Goal: Information Seeking & Learning: Learn about a topic

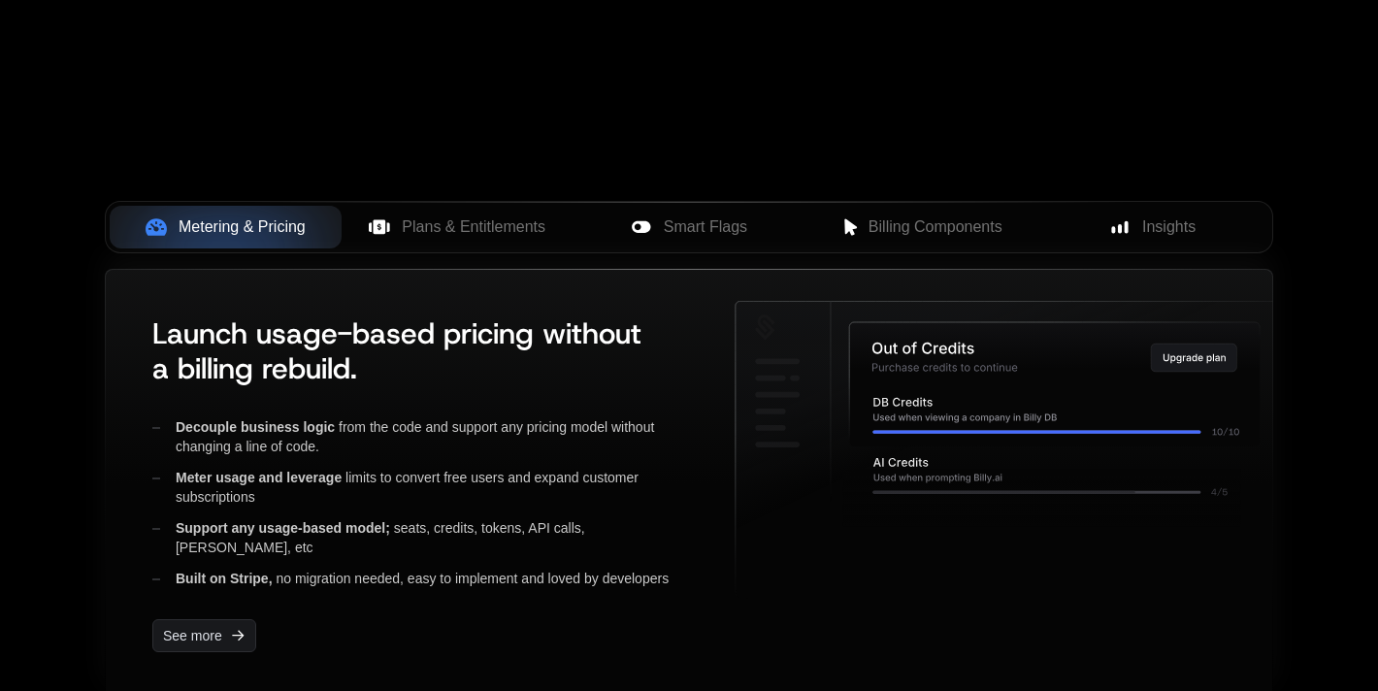
scroll to position [710, 0]
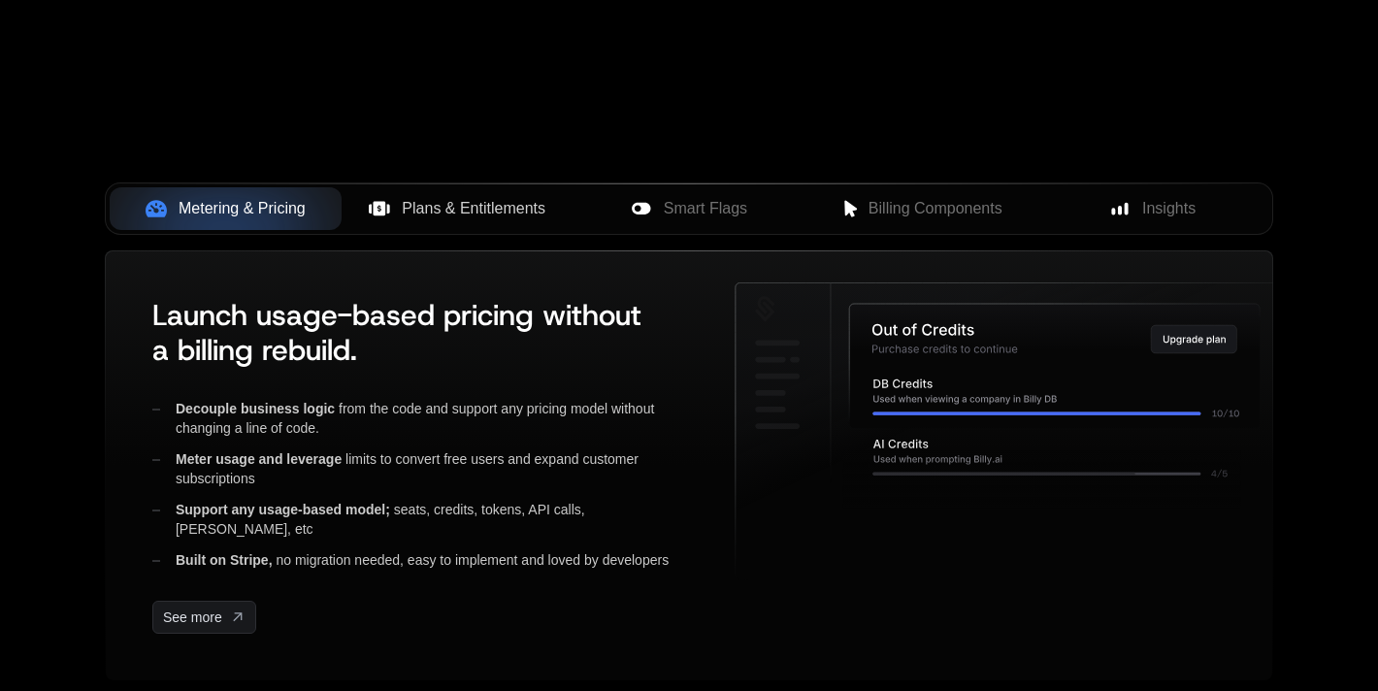
click at [474, 217] on span "Plans & Entitlements" at bounding box center [474, 208] width 144 height 23
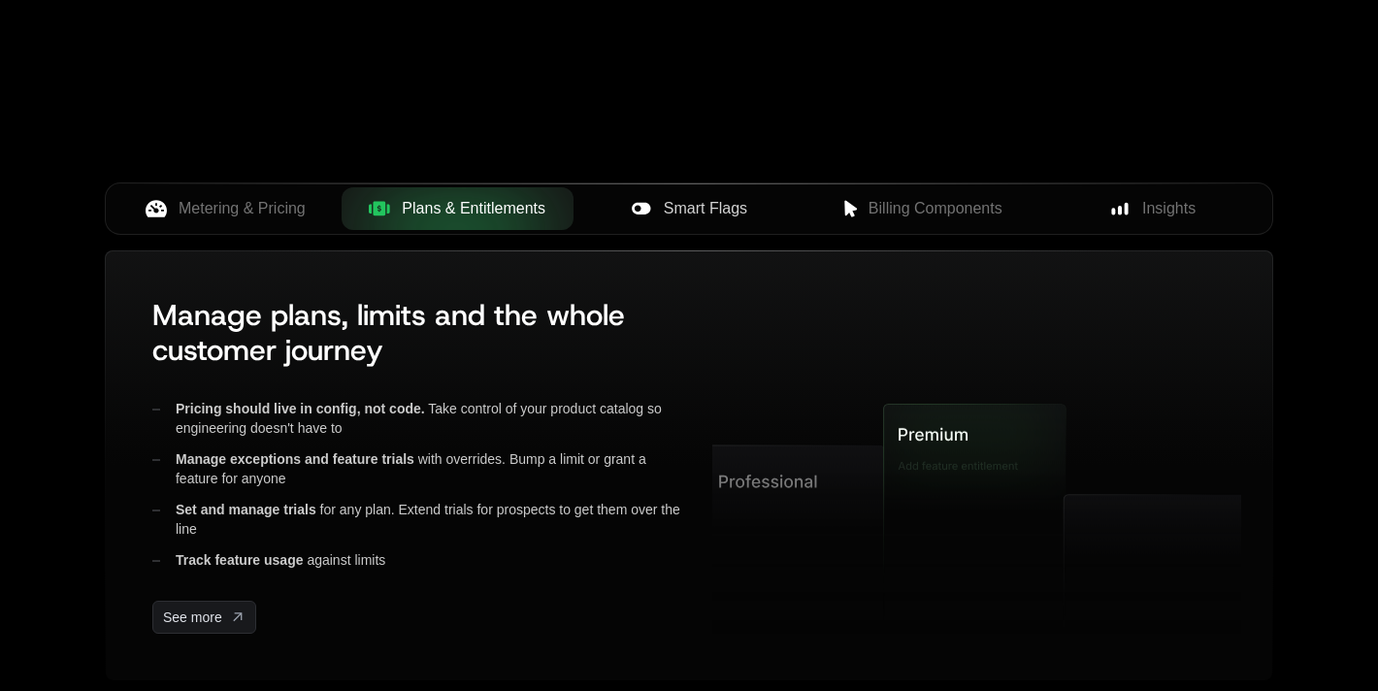
click at [645, 205] on icon at bounding box center [641, 208] width 18 height 12
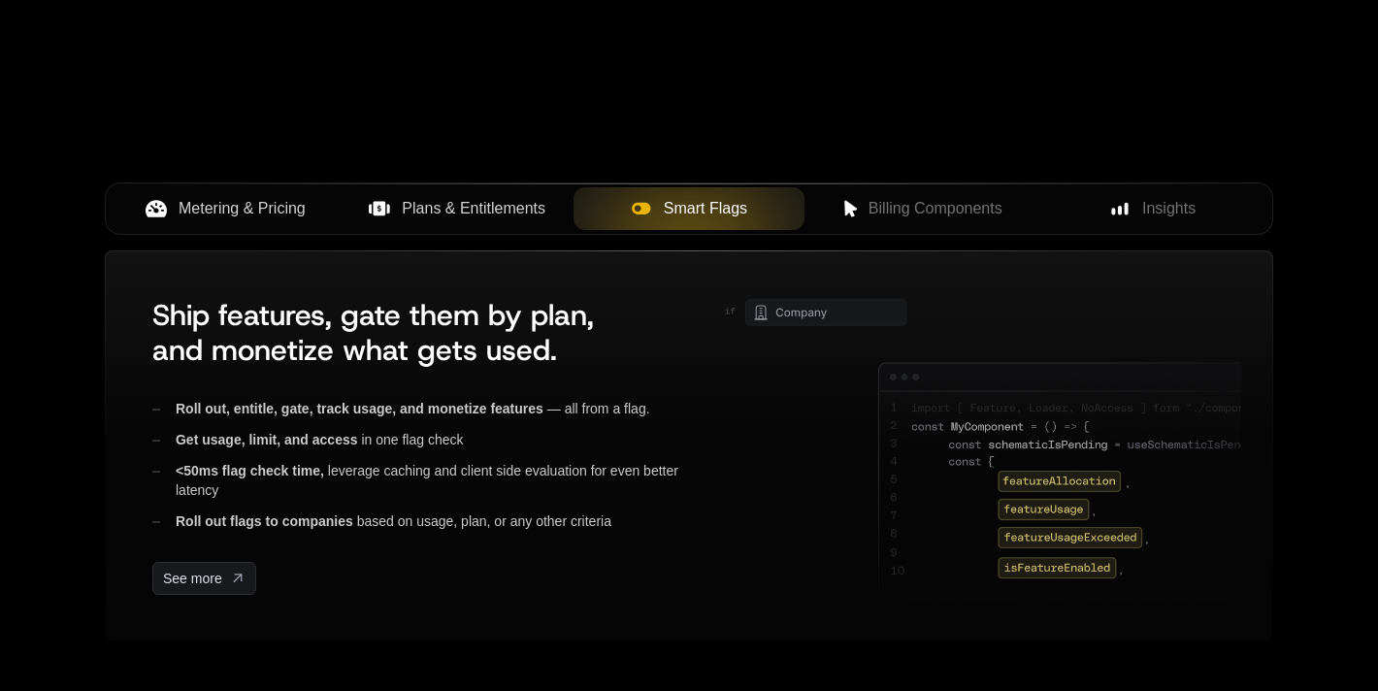
click at [236, 205] on span "Metering & Pricing" at bounding box center [242, 208] width 127 height 23
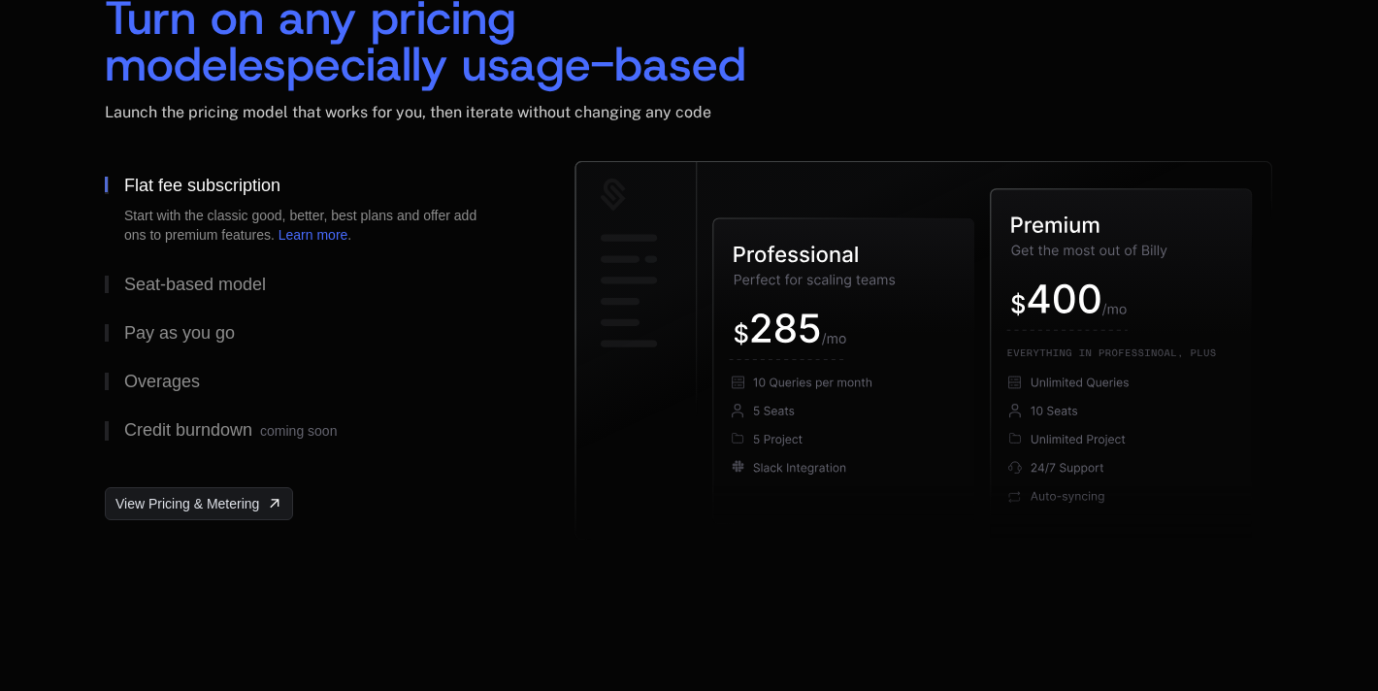
scroll to position [3018, 0]
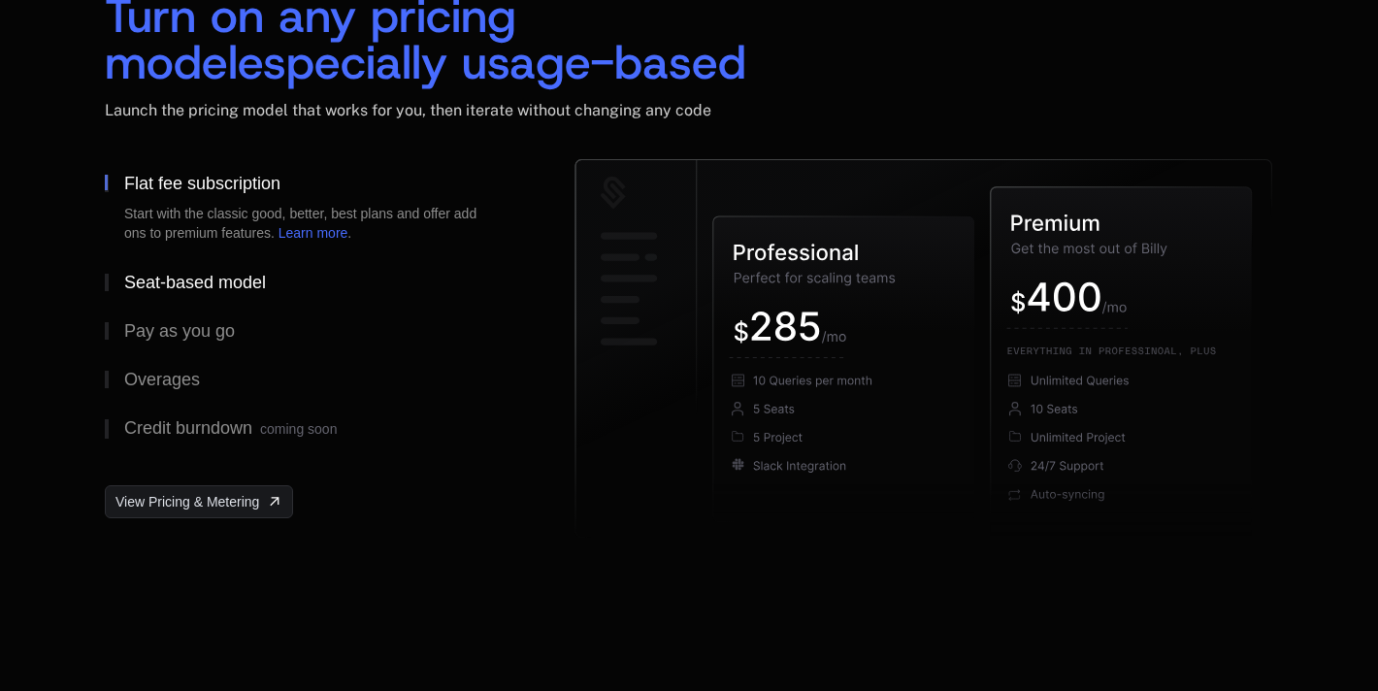
click at [238, 284] on div "Seat-based model" at bounding box center [195, 282] width 142 height 17
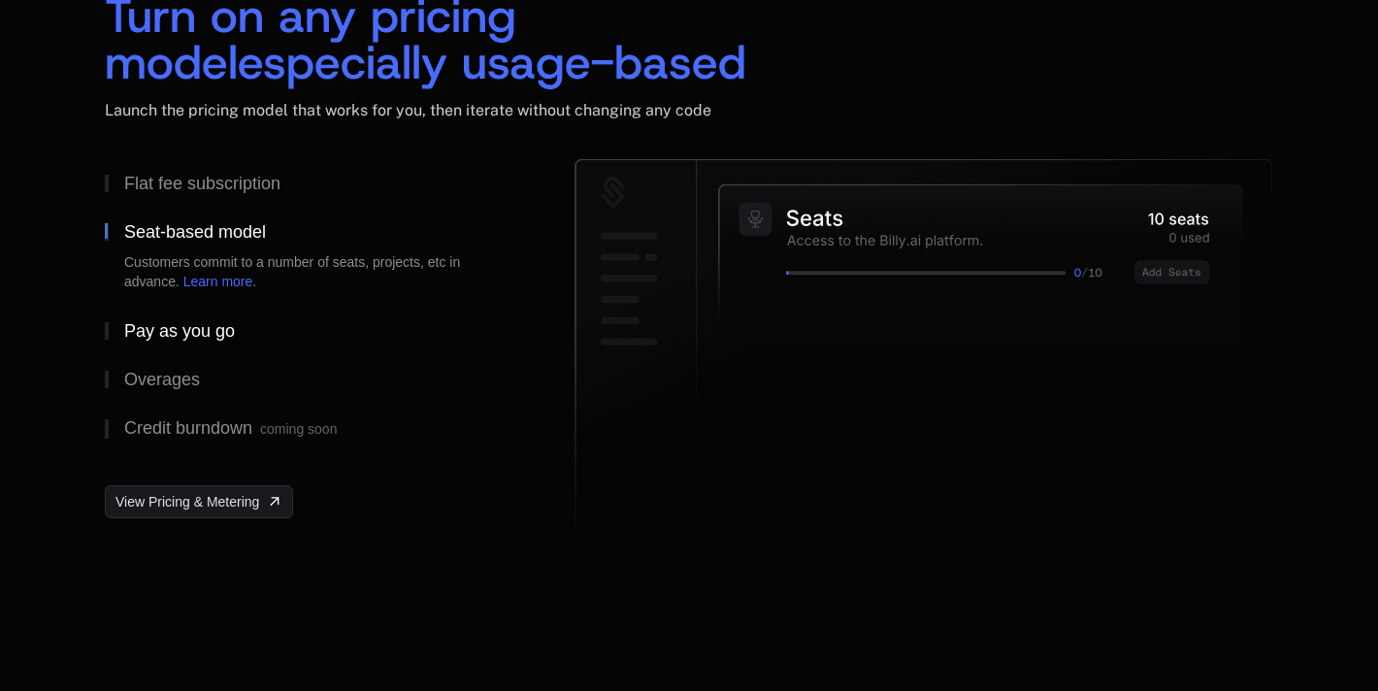
click at [210, 339] on div "Pay as you go" at bounding box center [179, 330] width 111 height 17
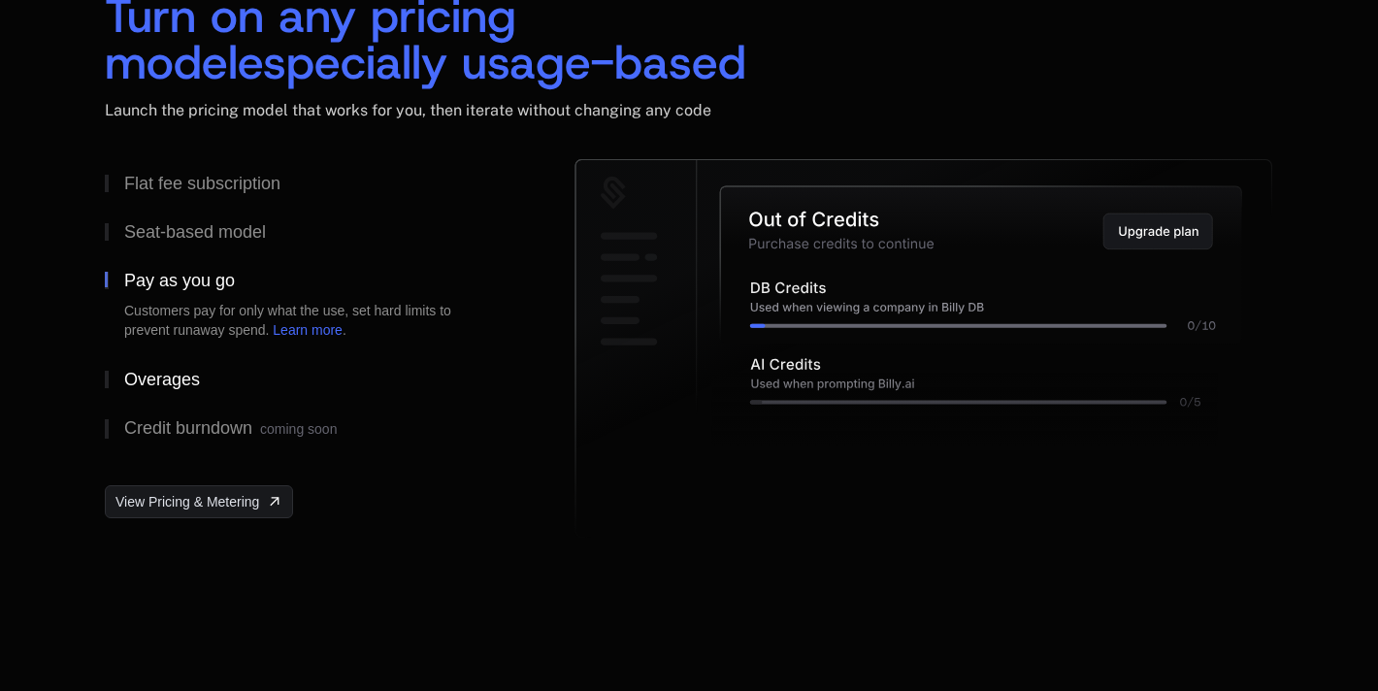
click at [196, 377] on div "Overages" at bounding box center [162, 379] width 76 height 17
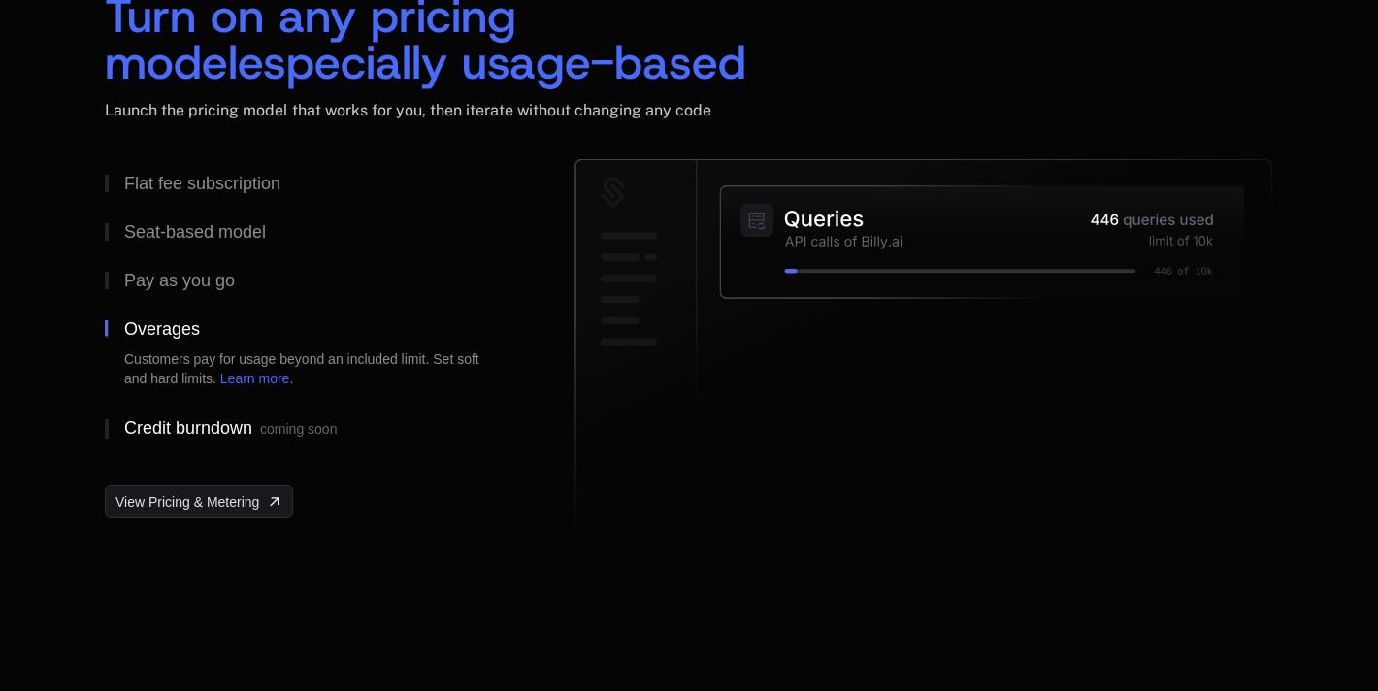
click at [246, 421] on div "Credit burndown coming soon" at bounding box center [230, 428] width 213 height 19
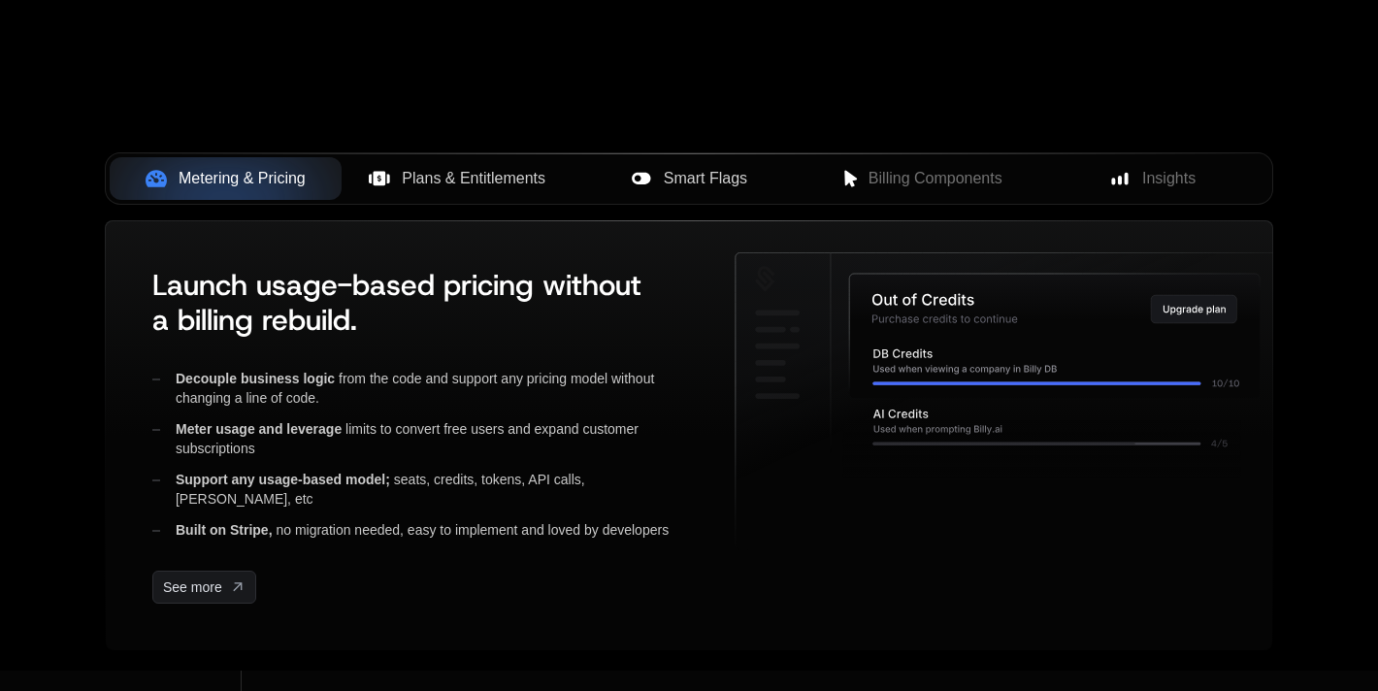
scroll to position [0, 0]
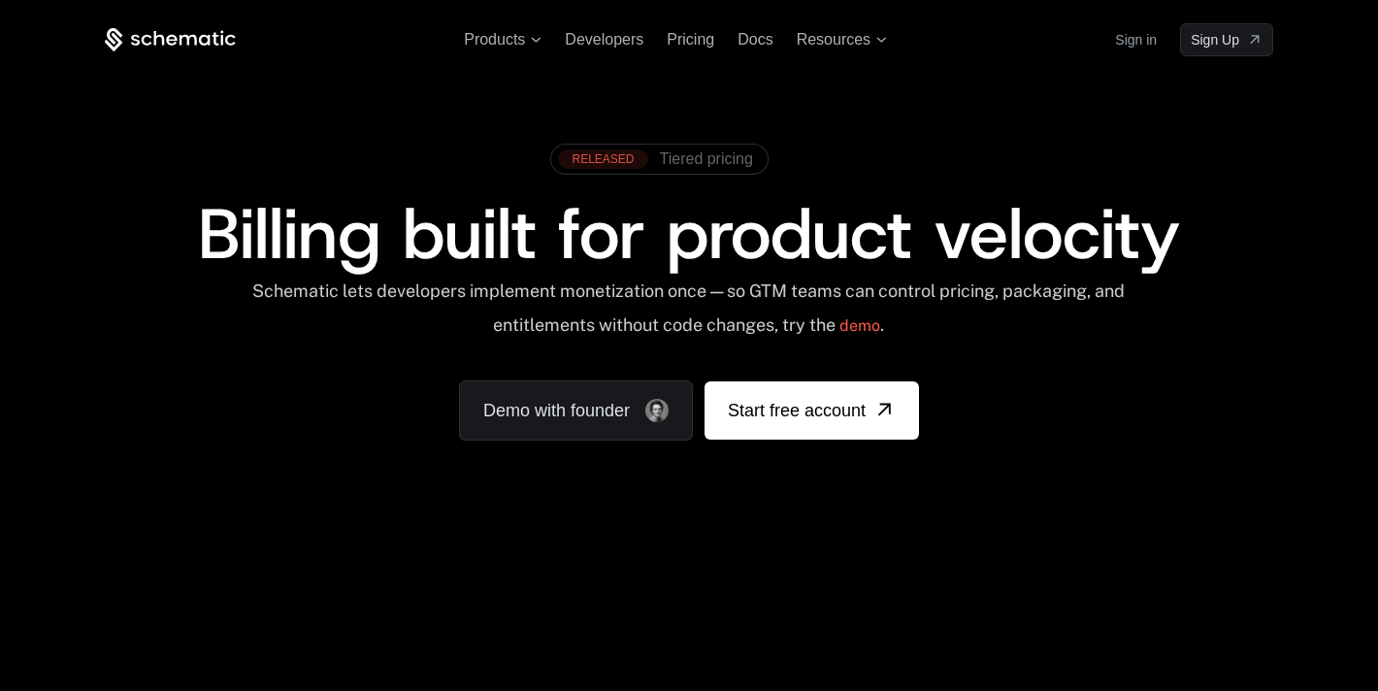
click at [712, 160] on span "Tiered pricing" at bounding box center [706, 158] width 93 height 17
click at [839, 38] on span "Resources" at bounding box center [834, 39] width 74 height 17
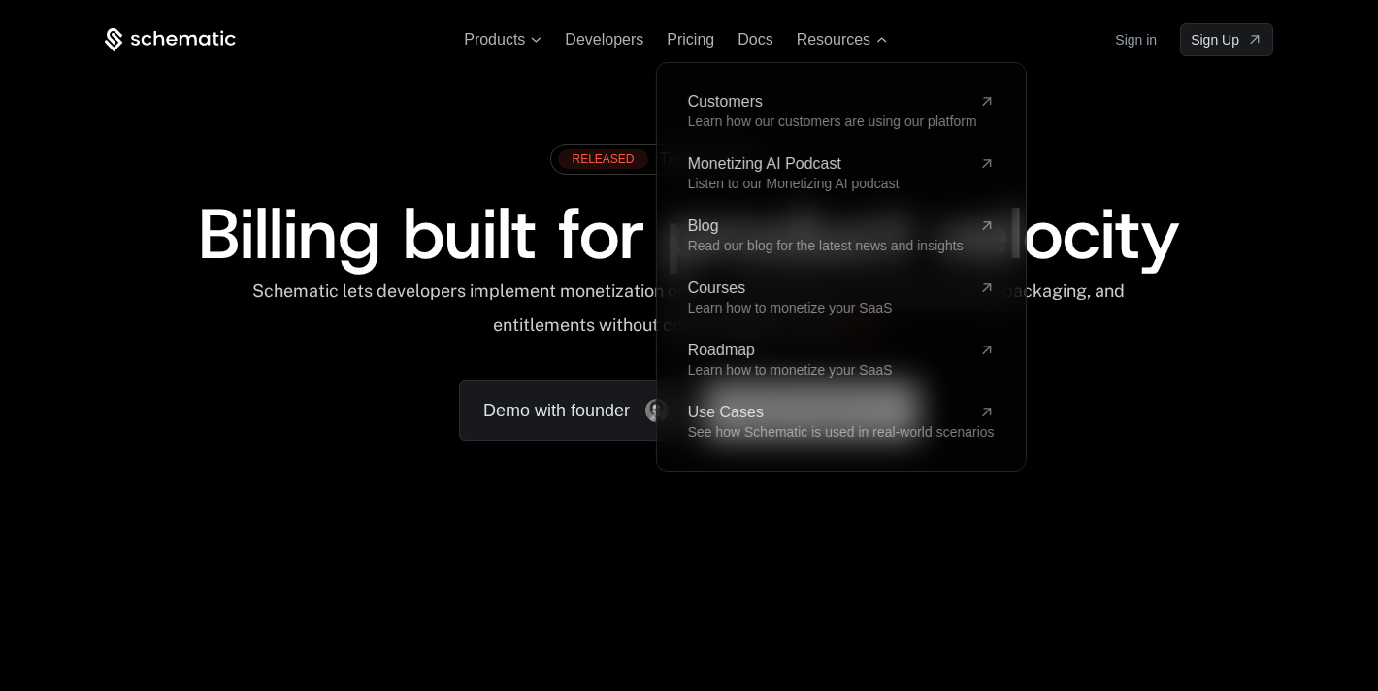
click at [452, 107] on div "RELEASED Tiered pricing Billing built for product velocity Schematic lets devel…" at bounding box center [689, 287] width 1262 height 462
click at [494, 121] on div "RELEASED Tiered pricing Billing built for product velocity Schematic lets devel…" at bounding box center [689, 287] width 1262 height 462
click at [862, 46] on span "Resources" at bounding box center [834, 39] width 74 height 17
